Goal: Communication & Community: Answer question/provide support

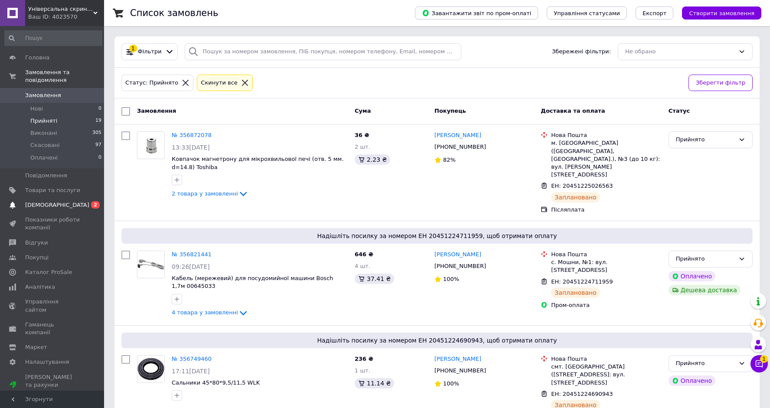
click at [69, 209] on link "[DEMOGRAPHIC_DATA] 0 2" at bounding box center [53, 205] width 107 height 15
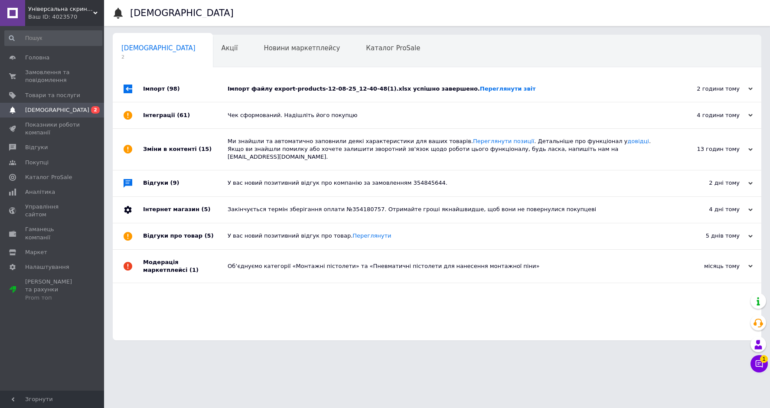
click at [160, 88] on div "Імпорт (98)" at bounding box center [185, 89] width 85 height 26
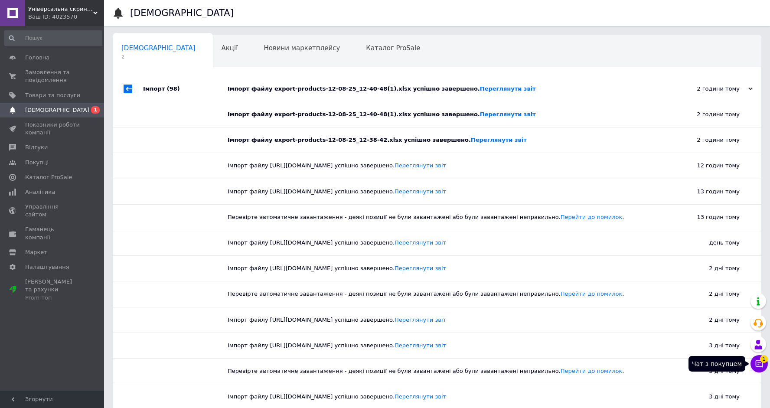
click at [754, 359] on button "Чат з покупцем 1" at bounding box center [759, 363] width 17 height 17
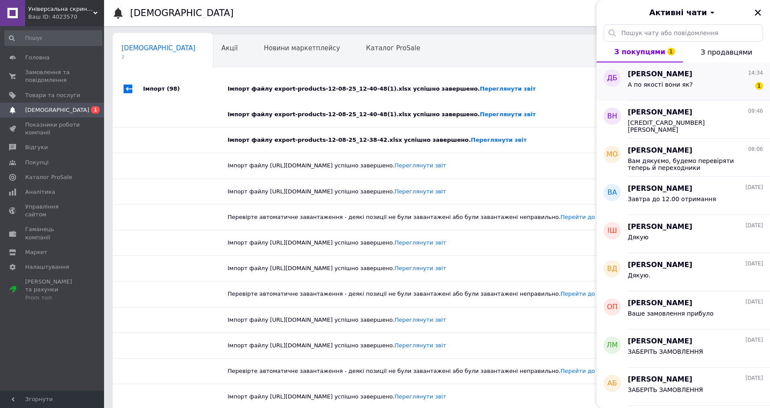
click at [668, 88] on div "А по якості вони як?" at bounding box center [660, 87] width 65 height 12
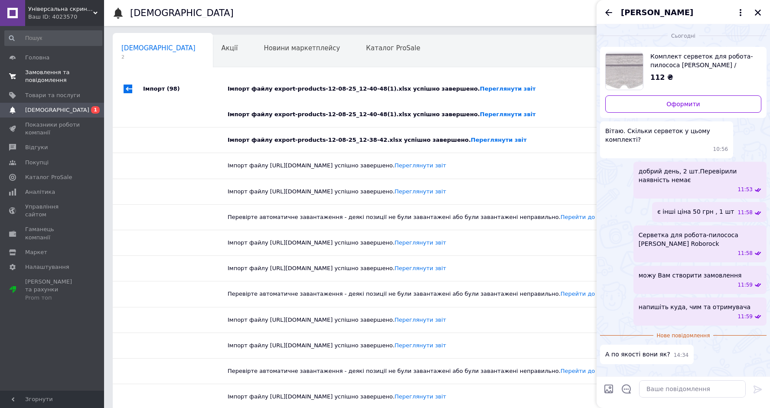
click at [54, 78] on span "Замовлення та повідомлення" at bounding box center [52, 77] width 55 height 16
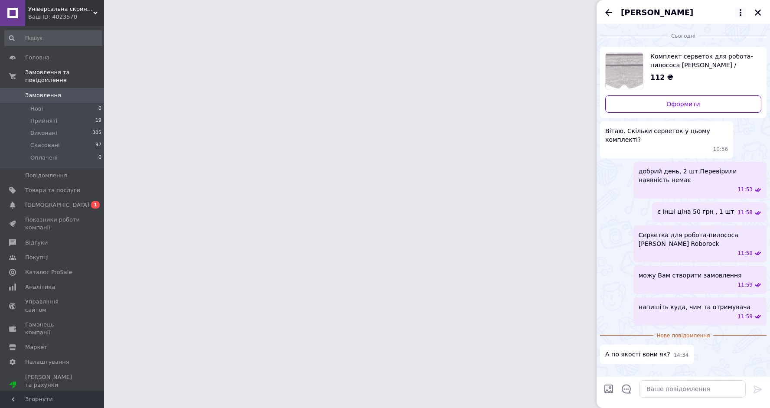
click at [741, 16] on icon at bounding box center [741, 12] width 10 height 10
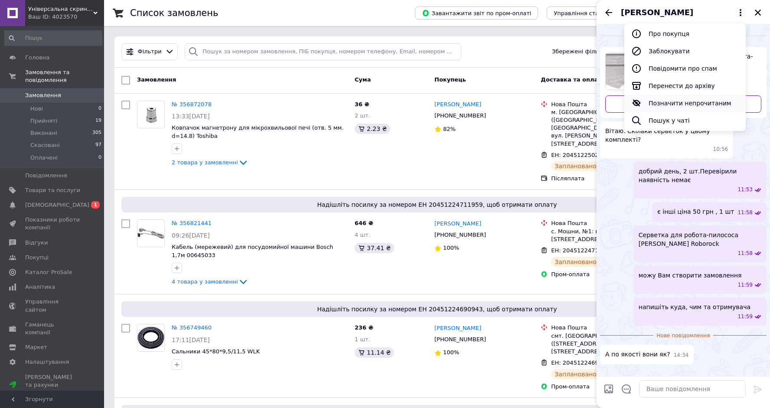
click at [663, 98] on button "Позначити непрочитаним" at bounding box center [685, 103] width 121 height 17
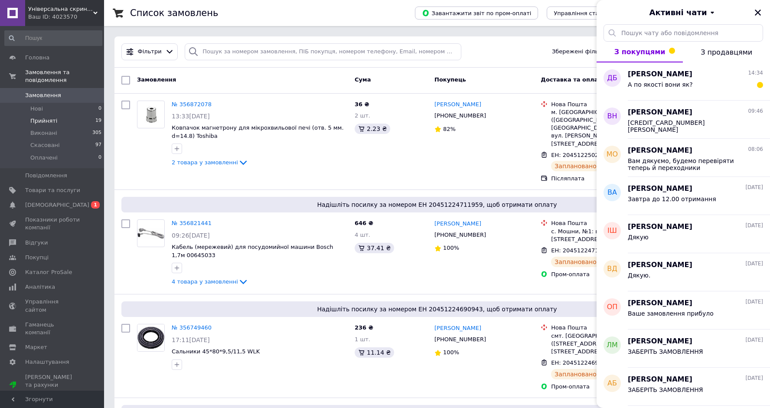
click at [50, 119] on span "Прийняті" at bounding box center [43, 121] width 27 height 8
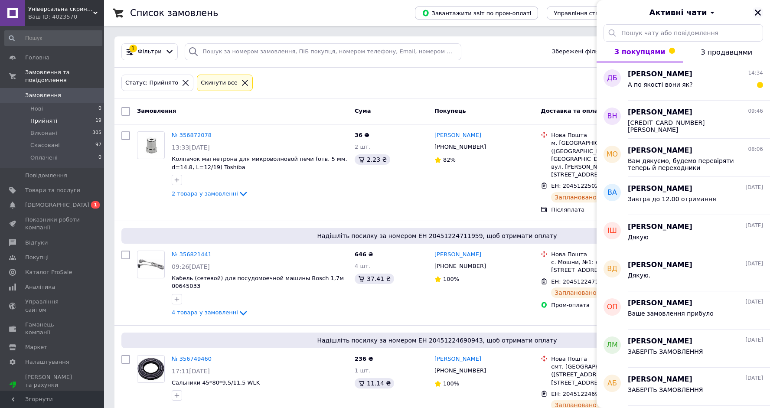
click at [760, 10] on icon "Закрити" at bounding box center [758, 13] width 8 height 8
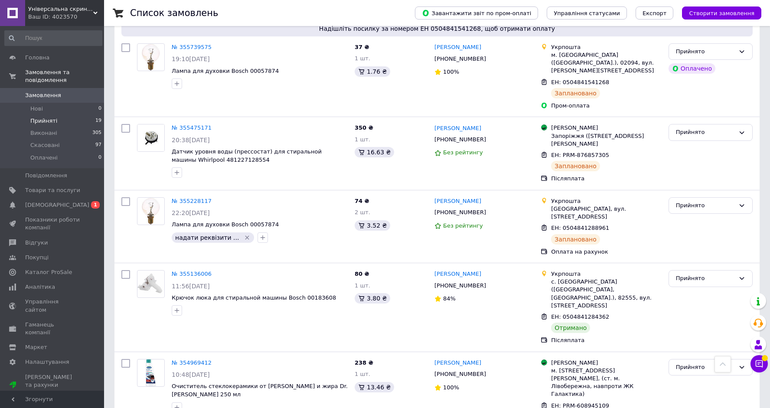
scroll to position [1065, 0]
click at [682, 273] on div "Прийнято" at bounding box center [705, 277] width 59 height 9
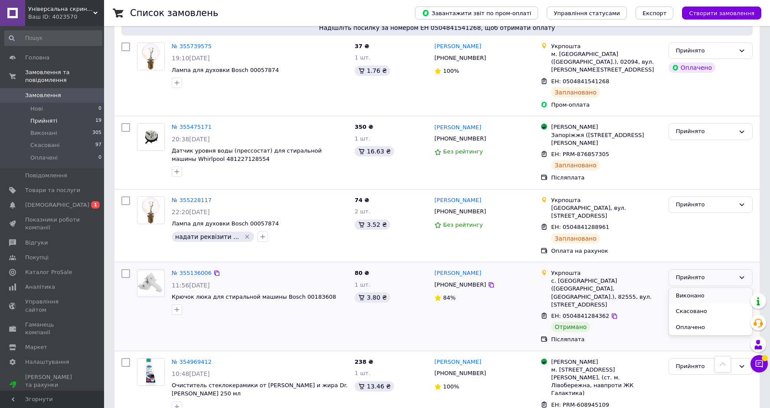
click at [684, 288] on li "Виконано" at bounding box center [710, 296] width 83 height 16
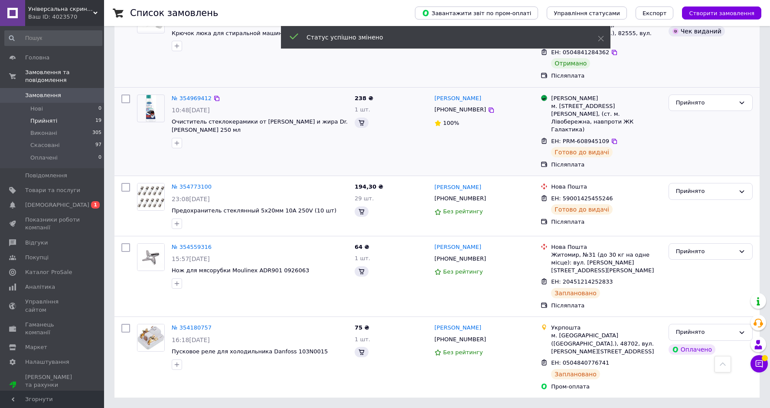
scroll to position [1133, 0]
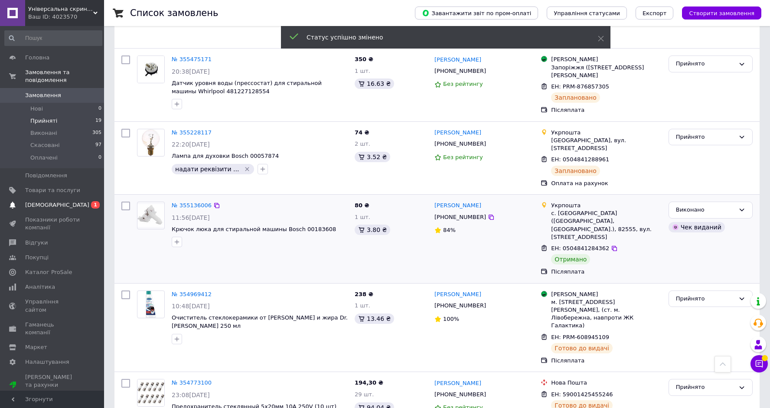
click at [26, 205] on span "[DEMOGRAPHIC_DATA]" at bounding box center [57, 205] width 64 height 8
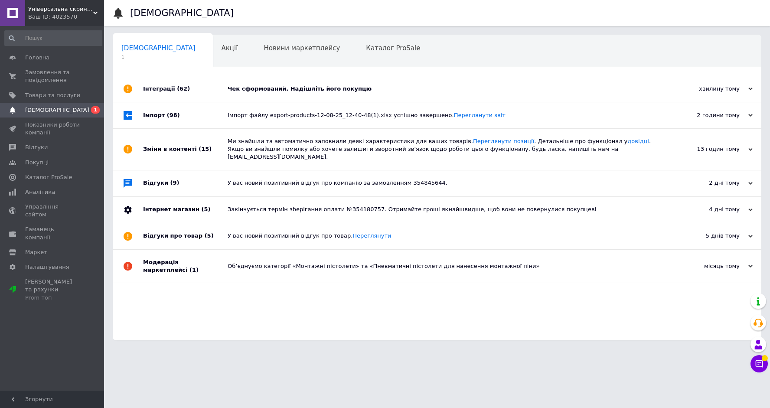
click at [281, 88] on div "Чек сформований. Надішліть його покупцю" at bounding box center [447, 89] width 439 height 8
